Goal: Information Seeking & Learning: Learn about a topic

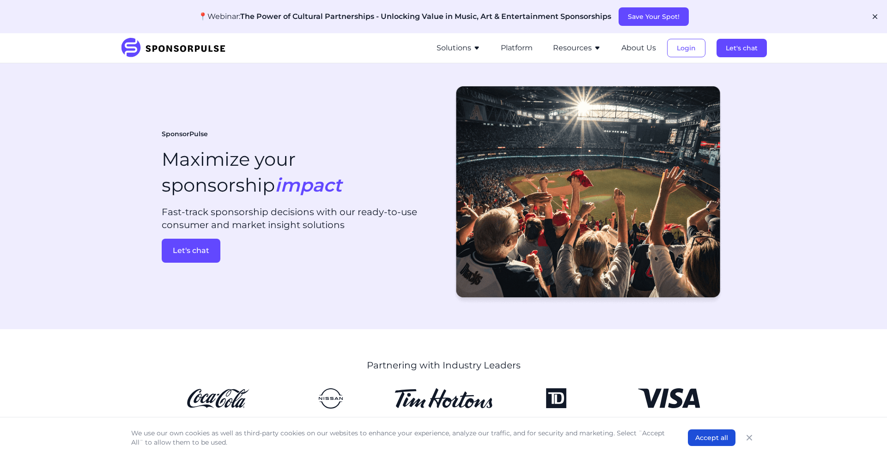
click at [480, 48] on icon "button" at bounding box center [476, 47] width 7 height 7
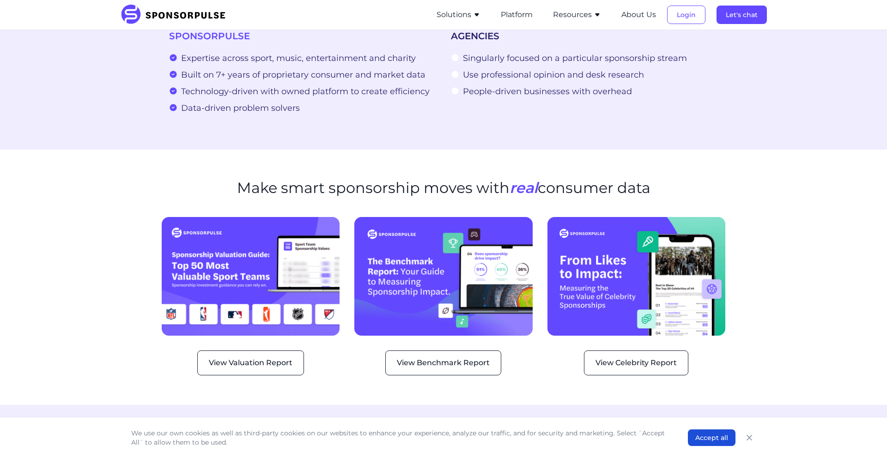
scroll to position [1041, 0]
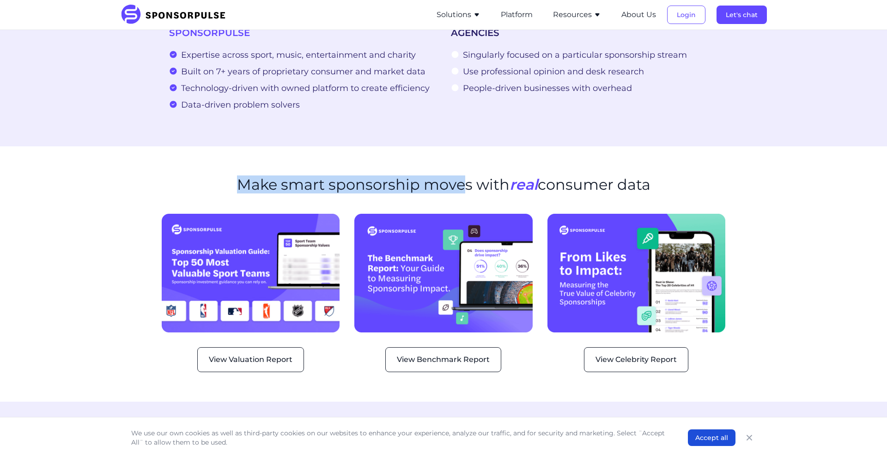
drag, startPoint x: 275, startPoint y: 171, endPoint x: 465, endPoint y: 179, distance: 190.4
click at [459, 179] on div "Make smart sponsorship moves with real consumer data" at bounding box center [443, 190] width 563 height 29
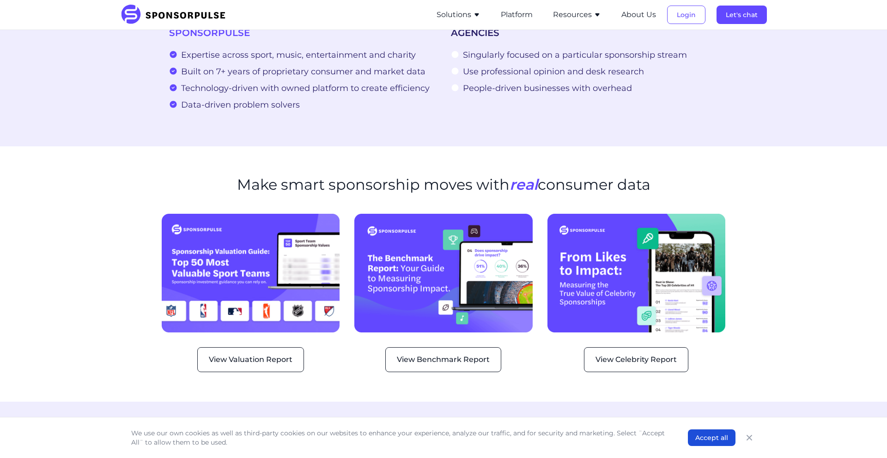
click at [465, 179] on h2 "Make smart sponsorship moves with real consumer data" at bounding box center [443, 185] width 413 height 18
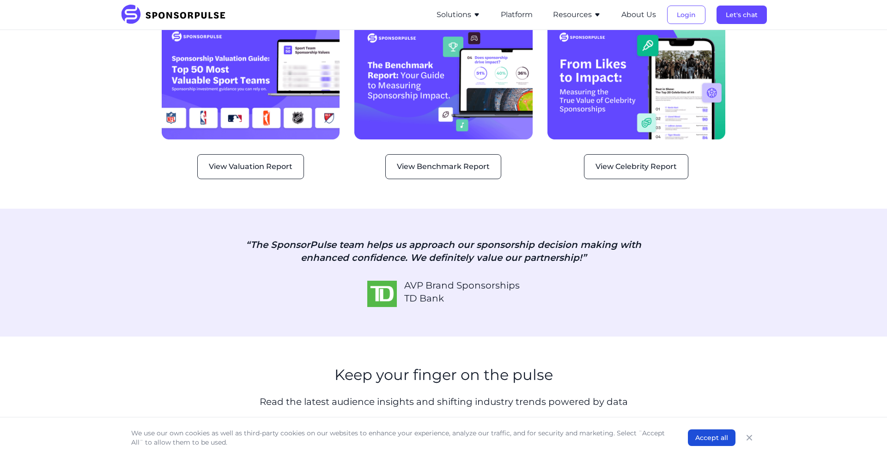
scroll to position [1240, 0]
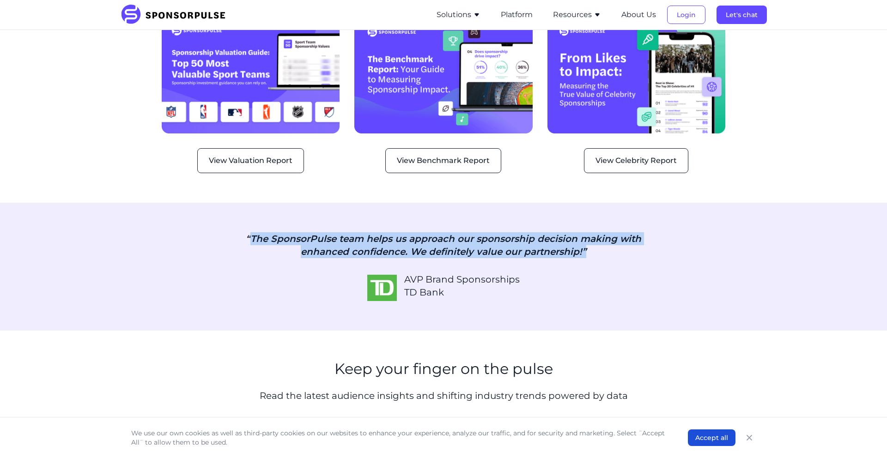
drag, startPoint x: 256, startPoint y: 225, endPoint x: 587, endPoint y: 238, distance: 330.9
click at [587, 238] on p "“The SponsorPulse team helps us approach our sponsorship decision making with e…" at bounding box center [443, 245] width 423 height 26
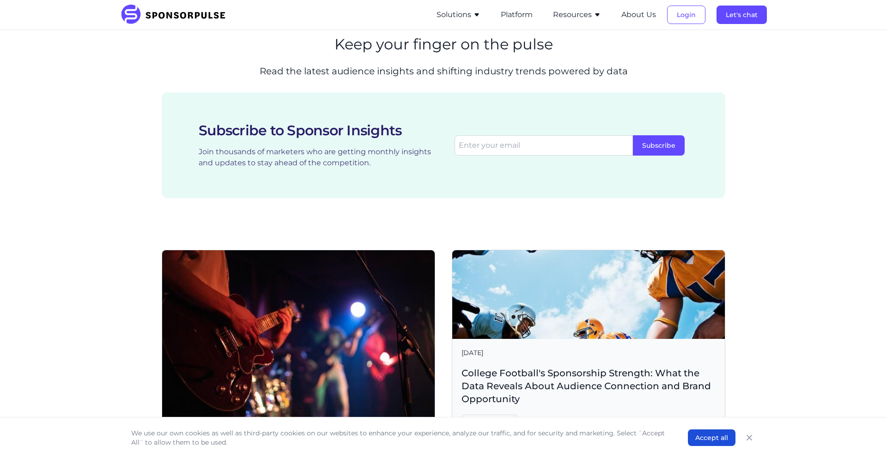
scroll to position [1566, 0]
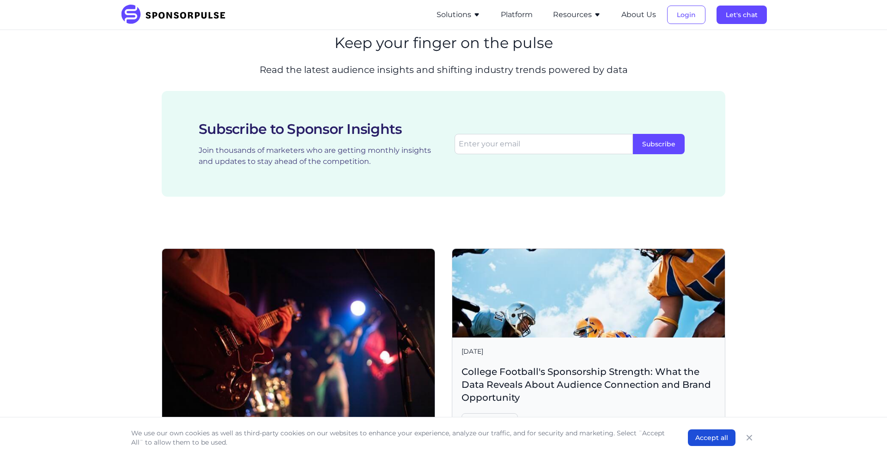
click at [445, 289] on div "[DATE] Why Cultural Connection Drives Modern Sponsorship Success In [DATE] spon…" at bounding box center [443, 443] width 563 height 390
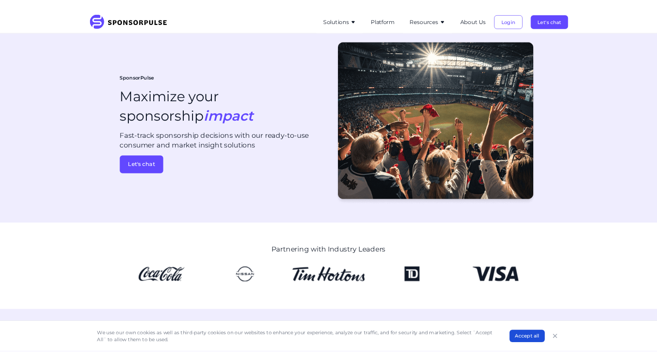
scroll to position [0, 0]
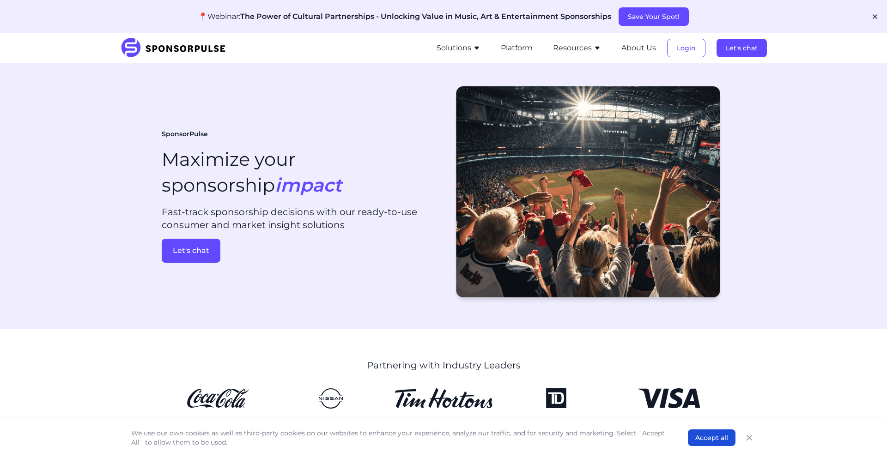
click at [477, 47] on icon "button" at bounding box center [476, 48] width 4 height 3
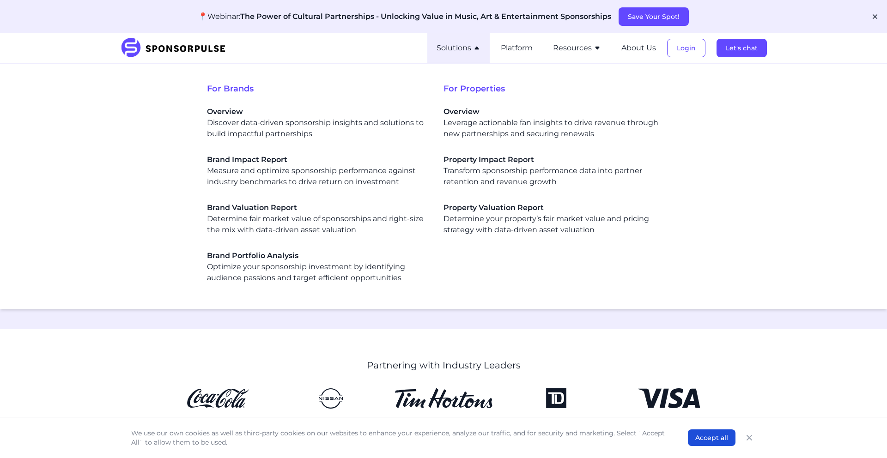
click at [477, 47] on icon "button" at bounding box center [476, 48] width 4 height 3
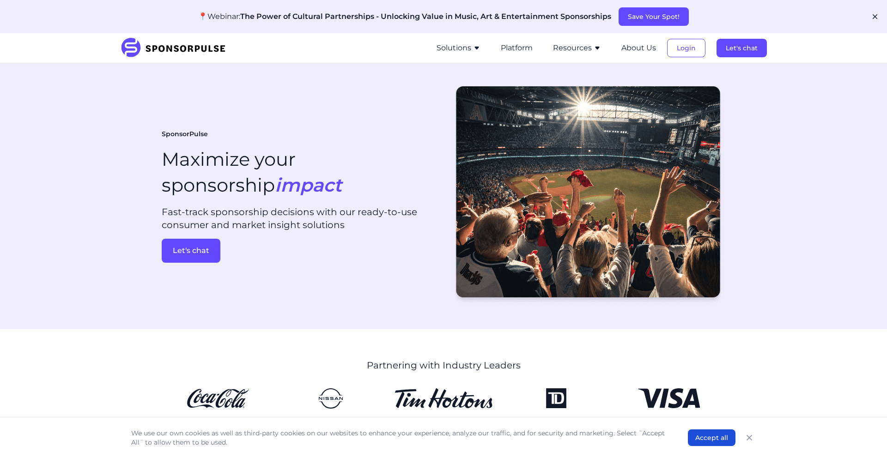
click at [577, 47] on button "Resources" at bounding box center [577, 47] width 48 height 11
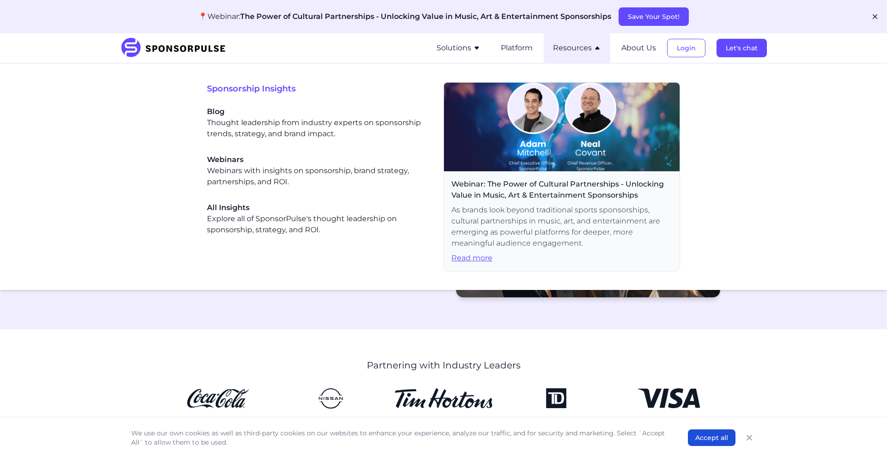
click at [535, 153] on img at bounding box center [562, 127] width 236 height 89
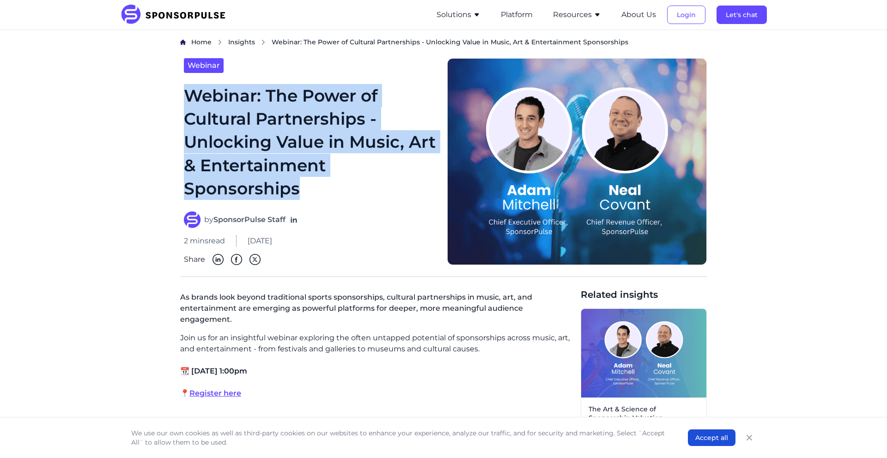
drag, startPoint x: 322, startPoint y: 195, endPoint x: 133, endPoint y: 101, distance: 211.3
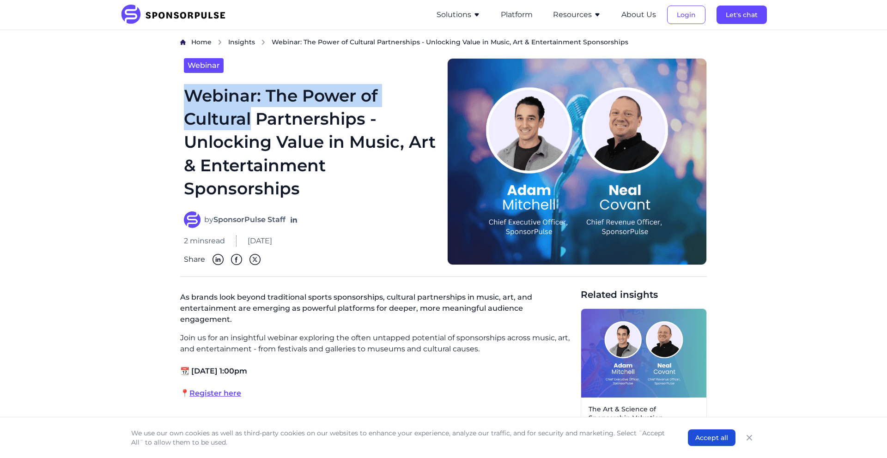
drag, startPoint x: 189, startPoint y: 96, endPoint x: 260, endPoint y: 119, distance: 74.8
click at [254, 117] on h1 "Webinar: The Power of Cultural Partnerships - Unlocking Value in Music, Art & E…" at bounding box center [310, 142] width 252 height 116
click at [260, 119] on h1 "Webinar: The Power of Cultural Partnerships - Unlocking Value in Music, Art & E…" at bounding box center [310, 142] width 252 height 116
